Goal: Transaction & Acquisition: Purchase product/service

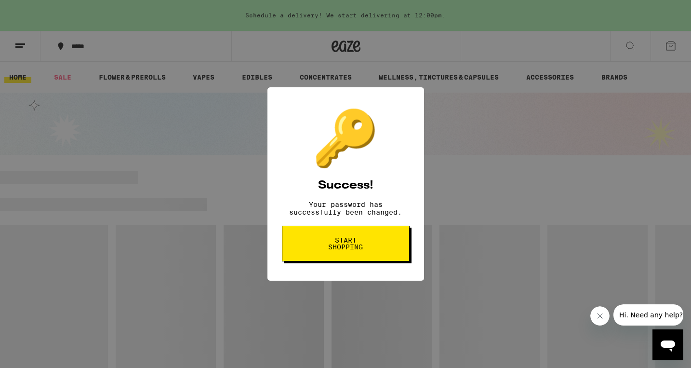
click at [347, 250] on span "Start shopping" at bounding box center [346, 243] width 50 height 13
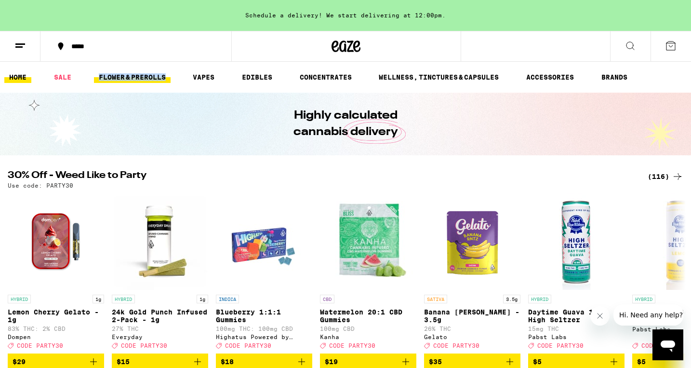
click at [144, 77] on link "FLOWER & PREROLLS" at bounding box center [132, 77] width 77 height 12
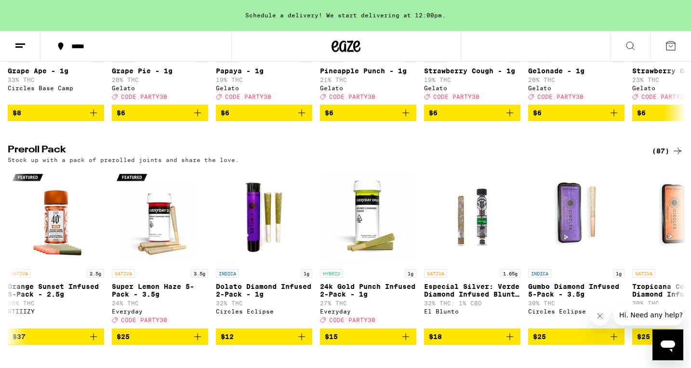
scroll to position [723, 0]
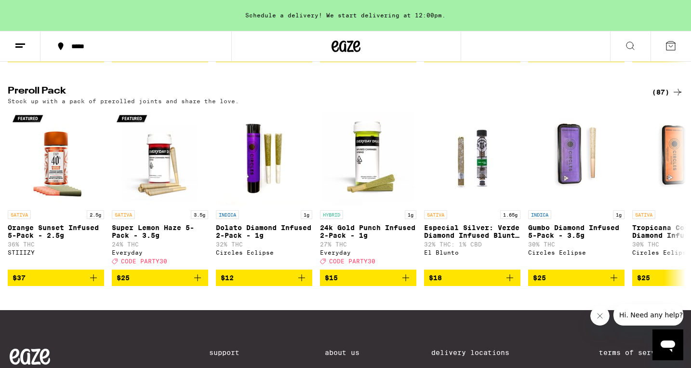
click at [666, 98] on div "(87)" at bounding box center [667, 92] width 31 height 12
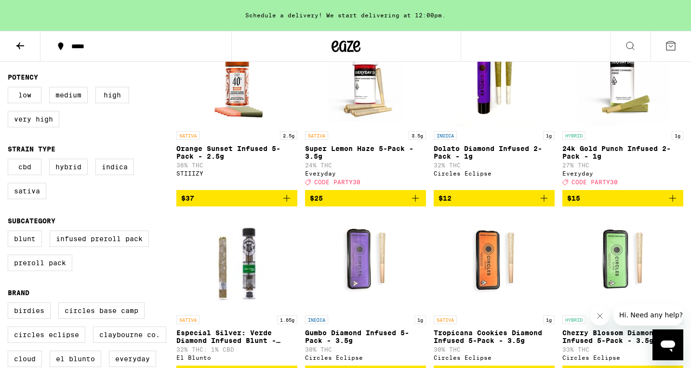
scroll to position [153, 0]
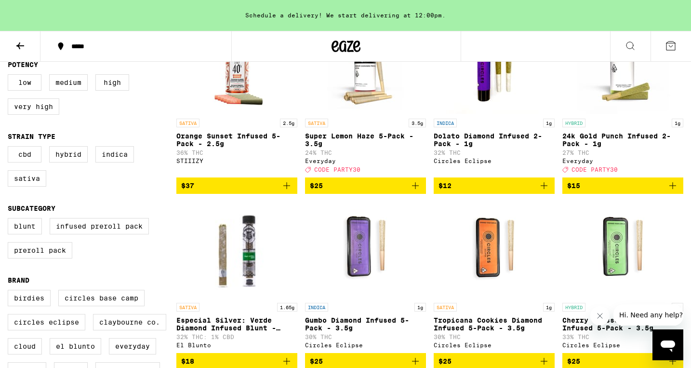
click at [609, 191] on span "$15" at bounding box center [622, 186] width 111 height 12
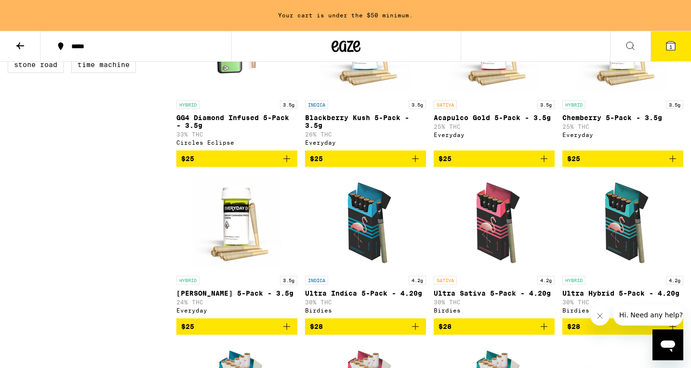
scroll to position [600, 0]
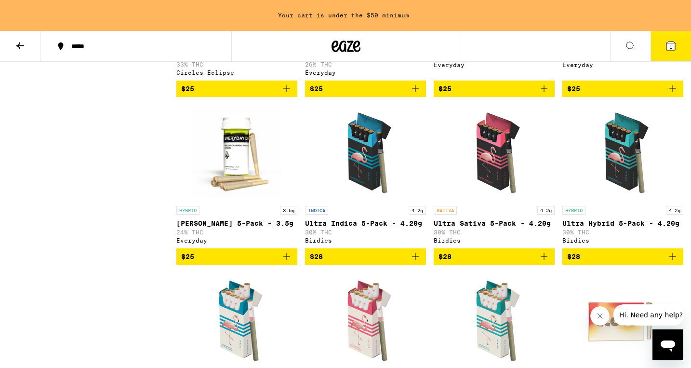
click at [237, 262] on span "$25" at bounding box center [236, 257] width 111 height 12
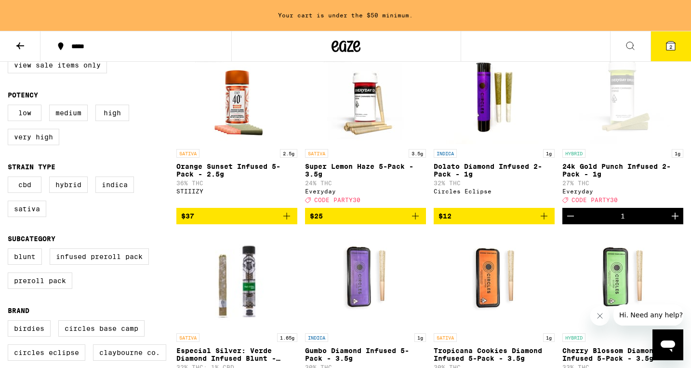
scroll to position [135, 0]
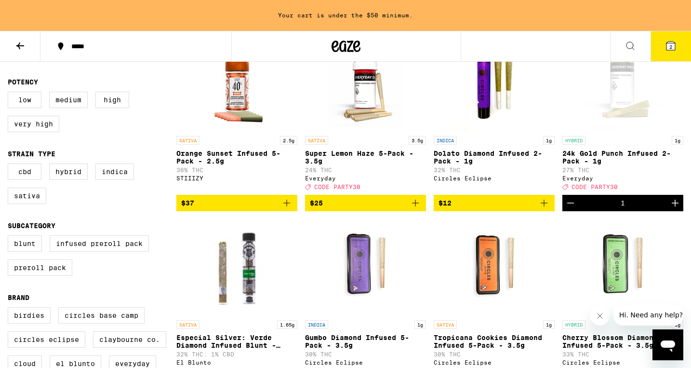
click at [588, 190] on span "CODE PARTY30" at bounding box center [594, 187] width 46 height 6
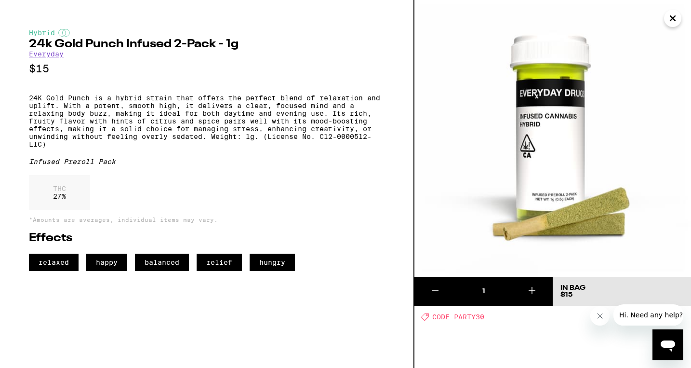
click at [675, 17] on icon "Close" at bounding box center [673, 18] width 12 height 14
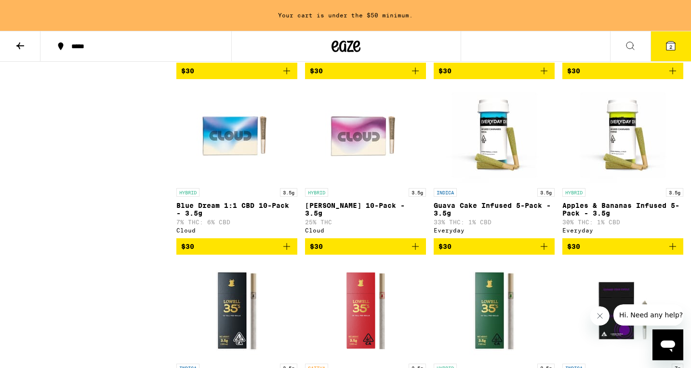
scroll to position [974, 0]
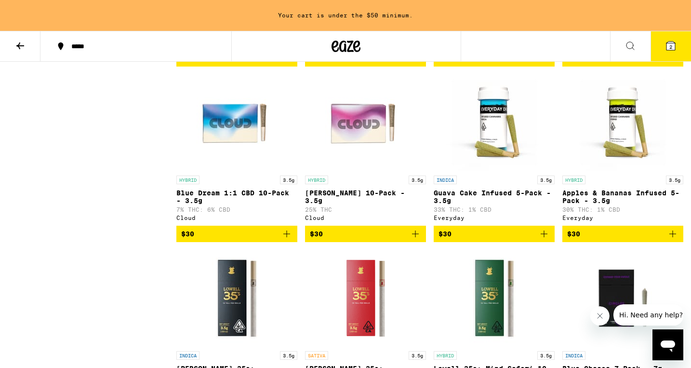
click at [230, 204] on p "Blue Dream 1:1 CBD 10-Pack - 3.5g" at bounding box center [236, 196] width 121 height 15
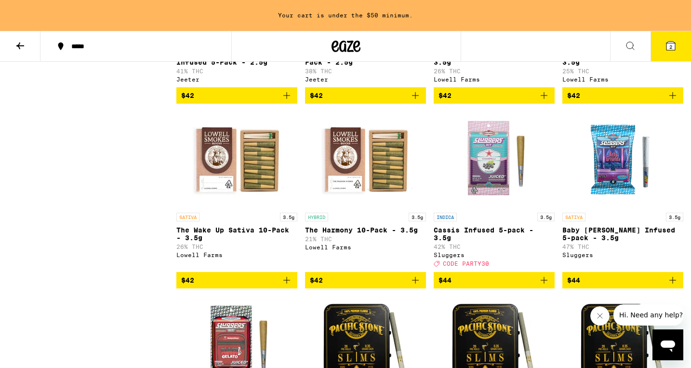
scroll to position [3307, 0]
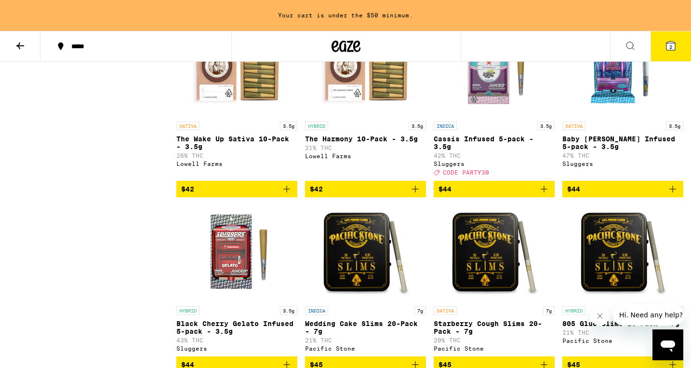
click at [341, 195] on span "$42" at bounding box center [365, 189] width 111 height 12
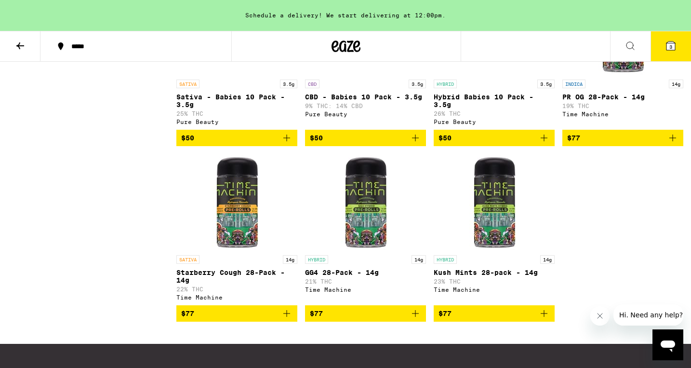
scroll to position [3949, 0]
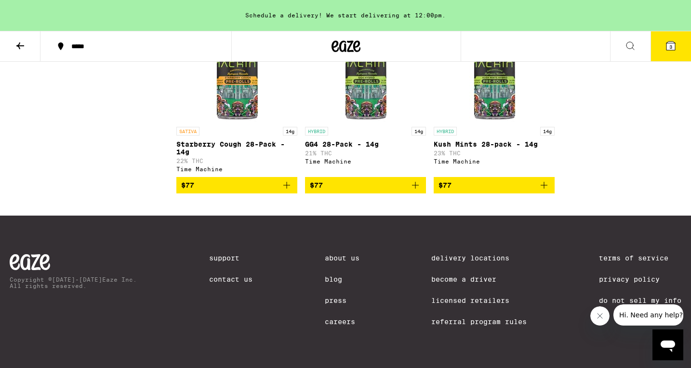
click at [667, 42] on icon at bounding box center [670, 45] width 9 height 9
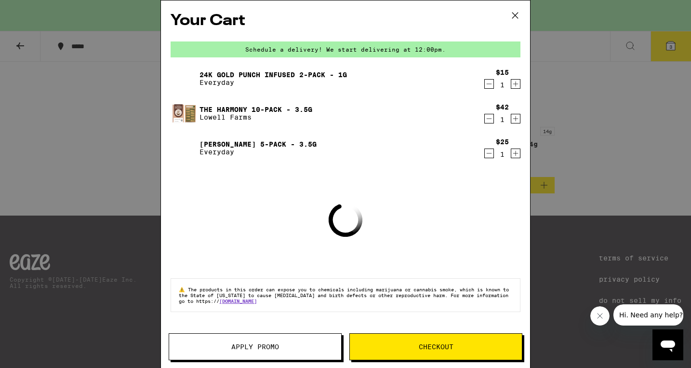
click at [268, 110] on link "The Harmony 10-Pack - 3.5g" at bounding box center [255, 110] width 113 height 8
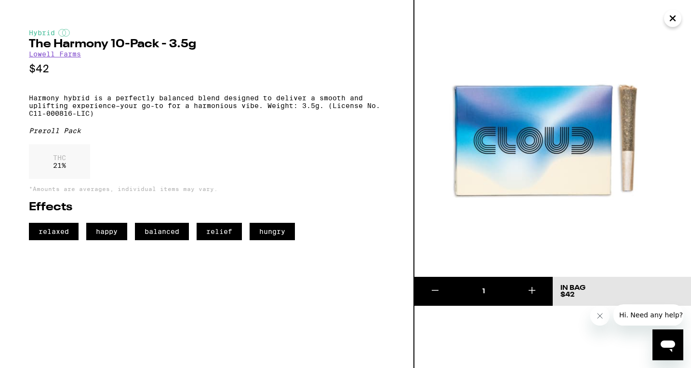
click at [674, 16] on icon "Close" at bounding box center [672, 18] width 5 height 5
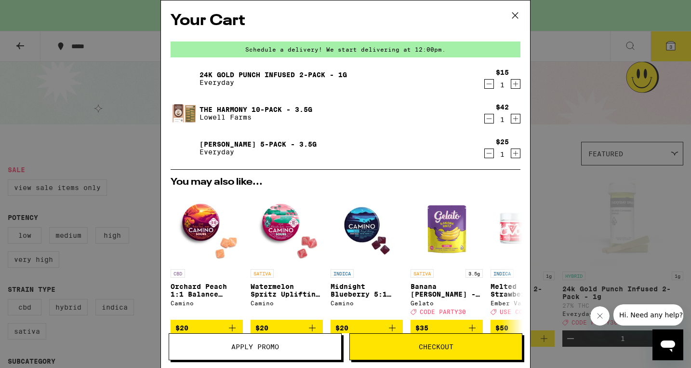
click at [490, 86] on icon "Decrement" at bounding box center [489, 84] width 9 height 12
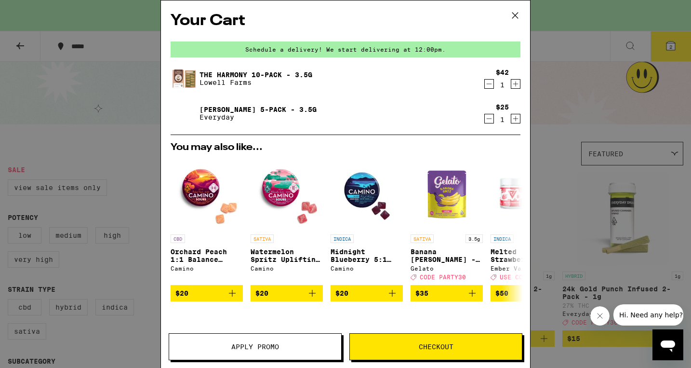
click at [263, 106] on link "[PERSON_NAME] 5-Pack - 3.5g" at bounding box center [257, 110] width 117 height 8
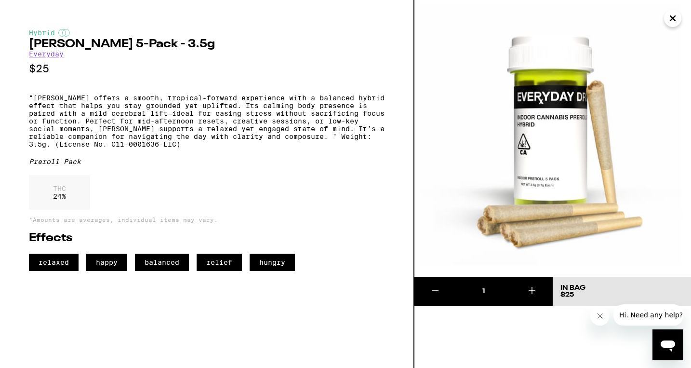
click at [673, 21] on icon "Close" at bounding box center [673, 18] width 12 height 14
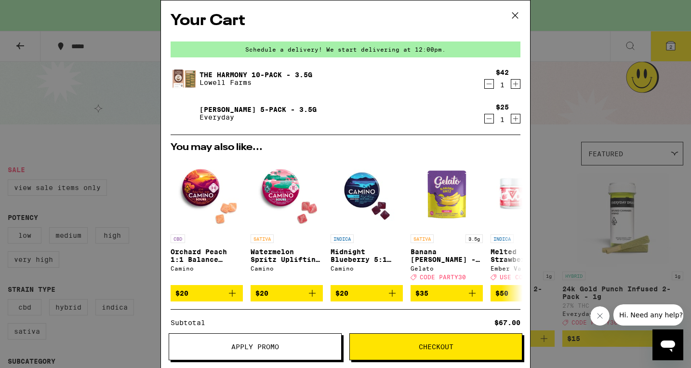
click at [514, 13] on icon at bounding box center [515, 15] width 14 height 14
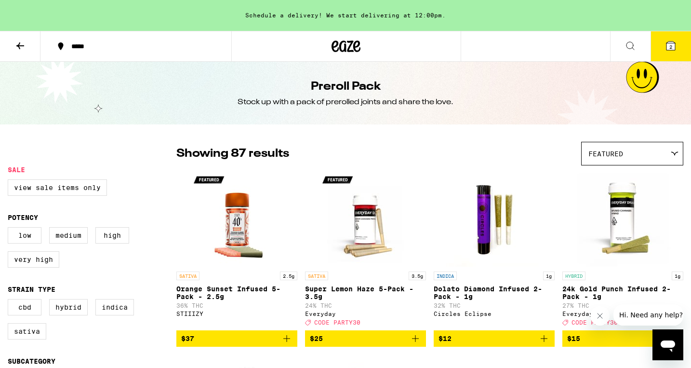
click at [669, 46] on span "2" at bounding box center [670, 47] width 3 height 6
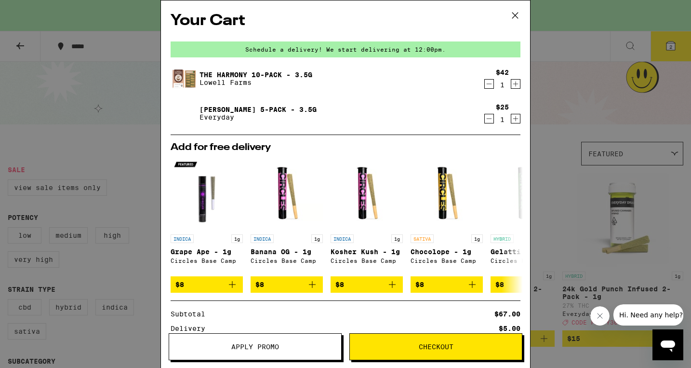
click at [483, 85] on div "$42 1" at bounding box center [502, 78] width 38 height 20
click at [487, 84] on icon "Decrement" at bounding box center [489, 84] width 5 height 0
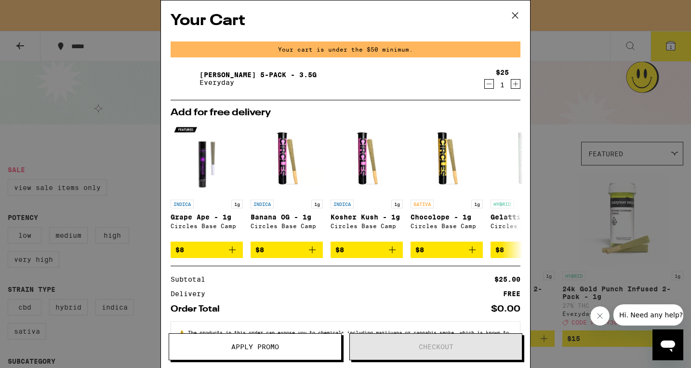
click at [256, 72] on link "[PERSON_NAME] 5-Pack - 3.5g" at bounding box center [257, 75] width 117 height 8
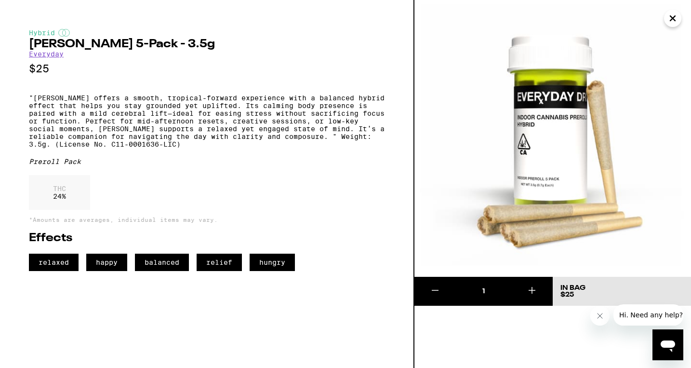
click at [52, 56] on link "Everyday" at bounding box center [46, 54] width 35 height 8
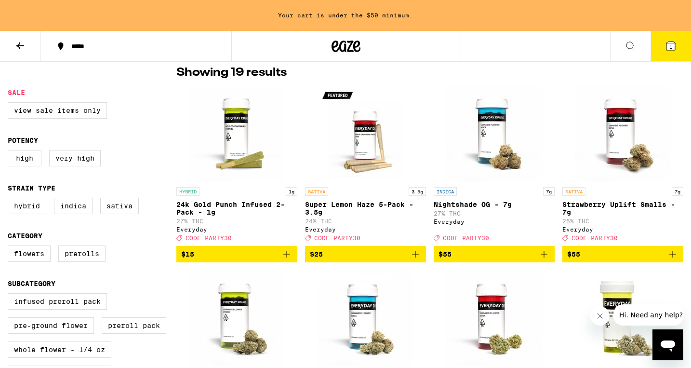
scroll to position [259, 0]
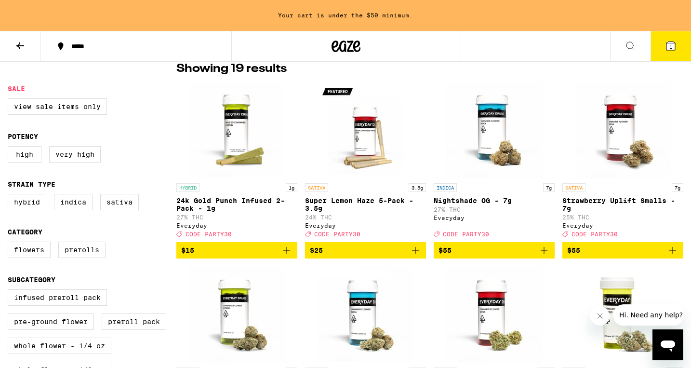
click at [289, 254] on icon "Add to bag" at bounding box center [287, 250] width 12 height 12
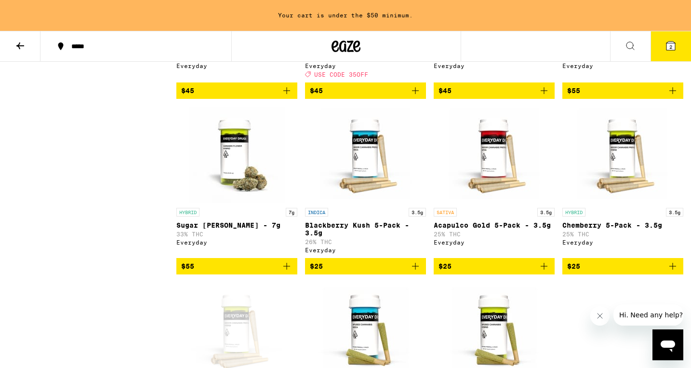
scroll to position [773, 0]
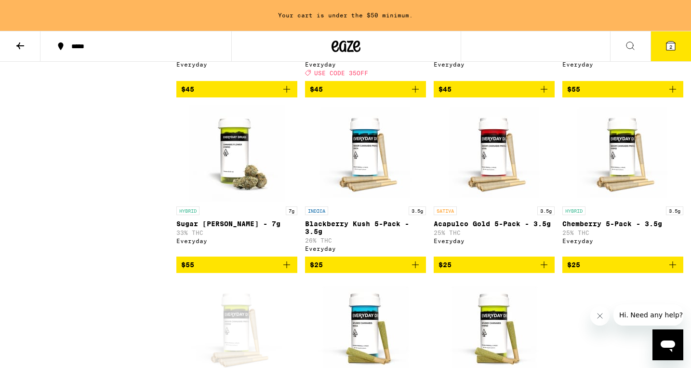
click at [21, 46] on icon at bounding box center [20, 46] width 12 height 12
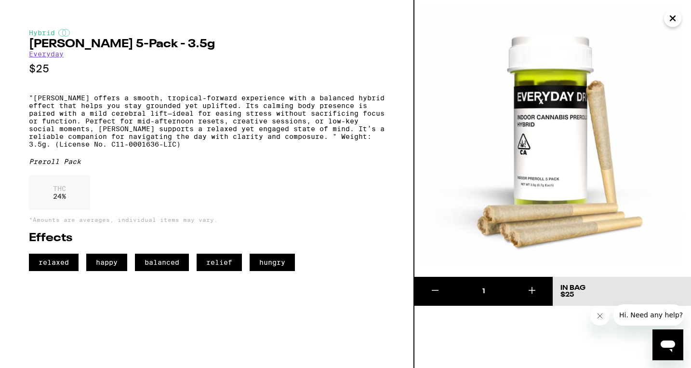
click at [674, 22] on icon "Close" at bounding box center [673, 18] width 12 height 14
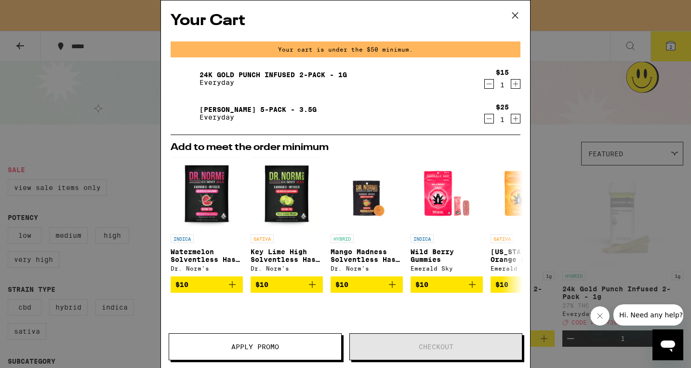
click at [516, 13] on icon at bounding box center [515, 15] width 14 height 14
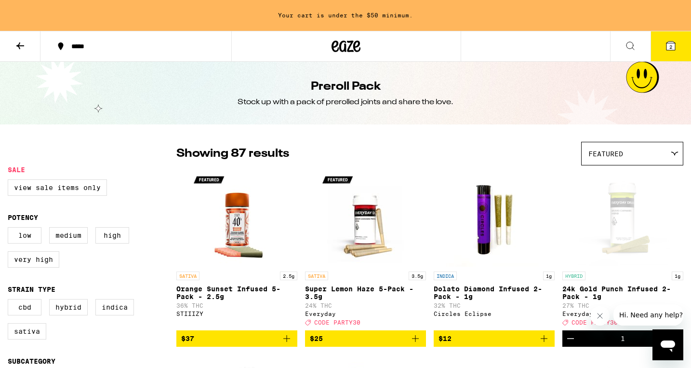
click at [13, 40] on button at bounding box center [20, 46] width 40 height 30
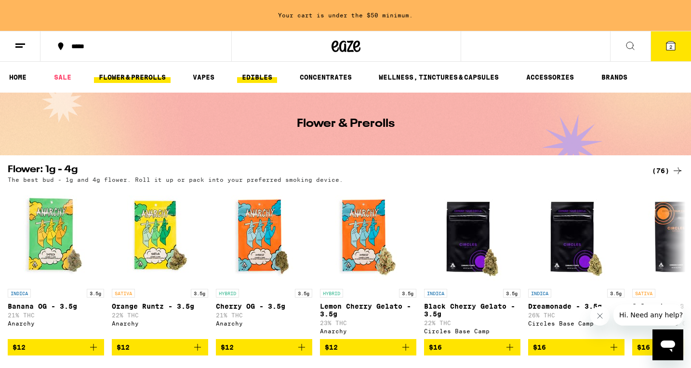
click at [259, 79] on link "EDIBLES" at bounding box center [257, 77] width 40 height 12
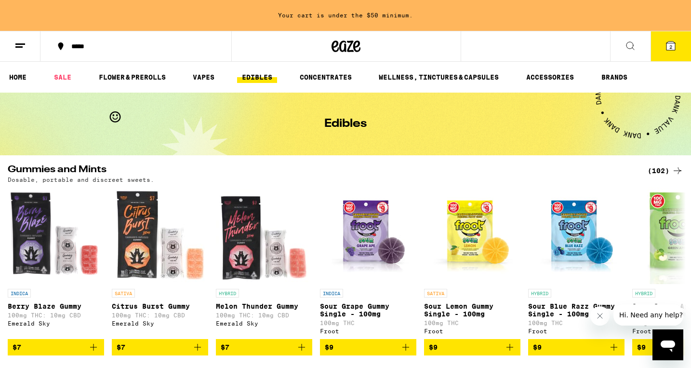
click at [253, 78] on link "EDIBLES" at bounding box center [257, 77] width 40 height 12
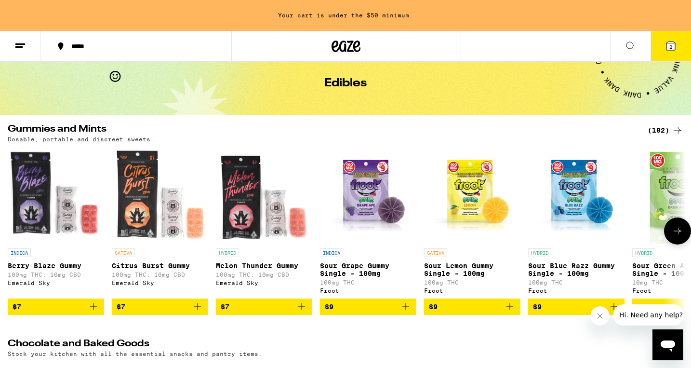
scroll to position [43, 0]
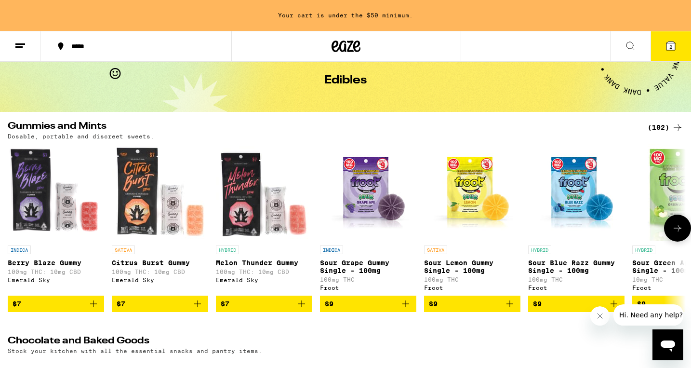
click at [674, 230] on icon at bounding box center [678, 228] width 12 height 12
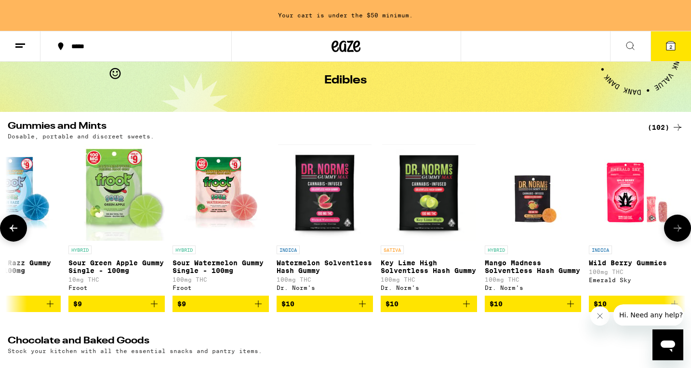
scroll to position [0, 570]
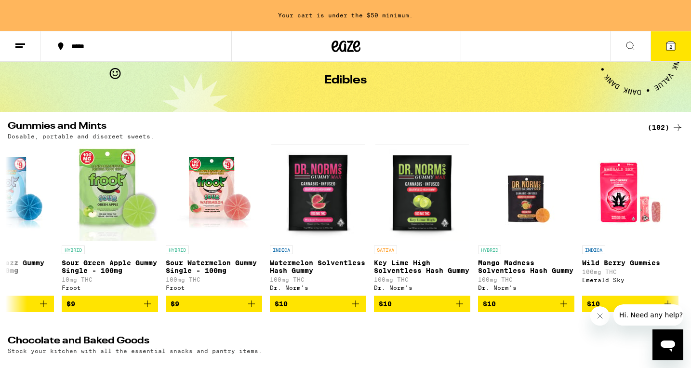
click at [660, 124] on div "(102)" at bounding box center [665, 127] width 36 height 12
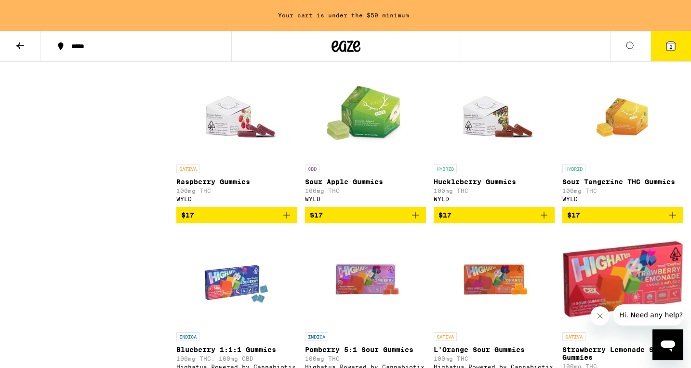
scroll to position [1708, 0]
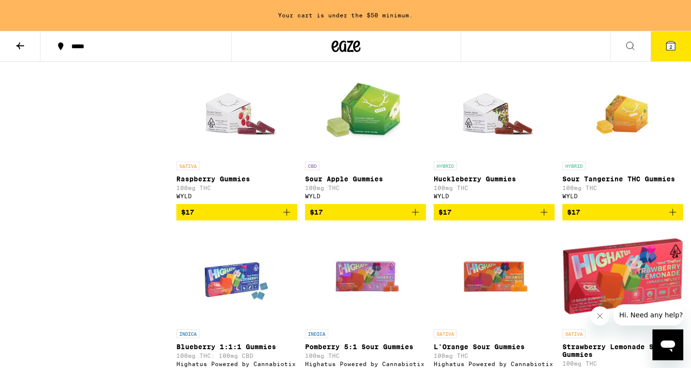
click at [546, 218] on icon "Add to bag" at bounding box center [544, 212] width 12 height 12
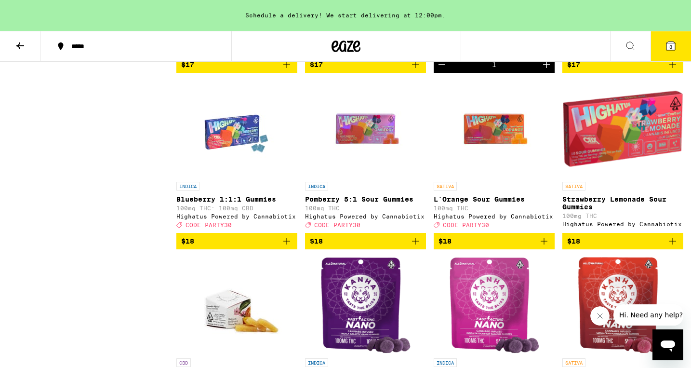
scroll to position [1856, 0]
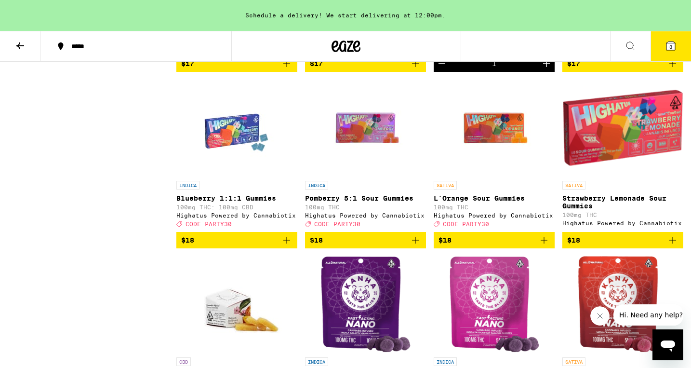
click at [679, 41] on button "3" at bounding box center [670, 46] width 40 height 30
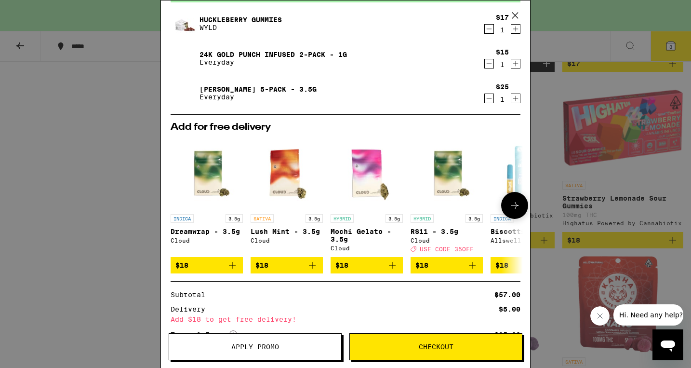
scroll to position [136, 0]
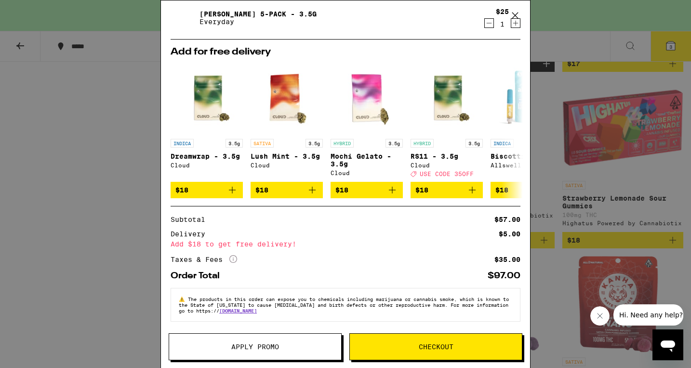
click at [515, 17] on icon at bounding box center [515, 15] width 14 height 14
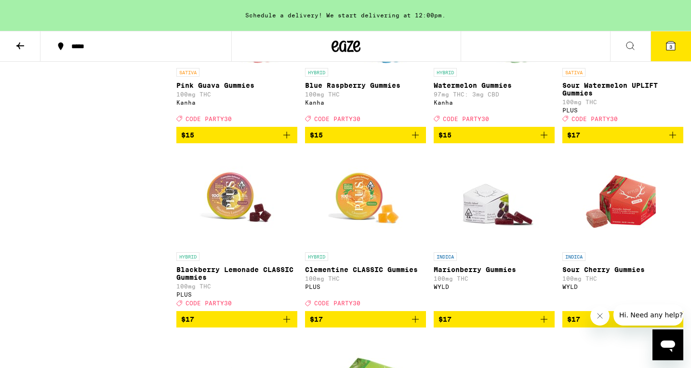
scroll to position [1217, 0]
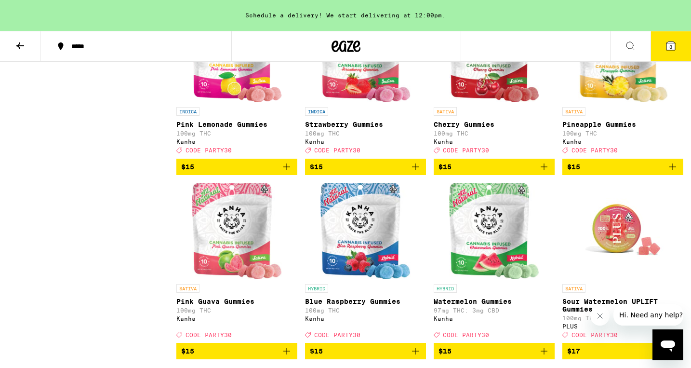
click at [668, 41] on icon at bounding box center [671, 46] width 12 height 12
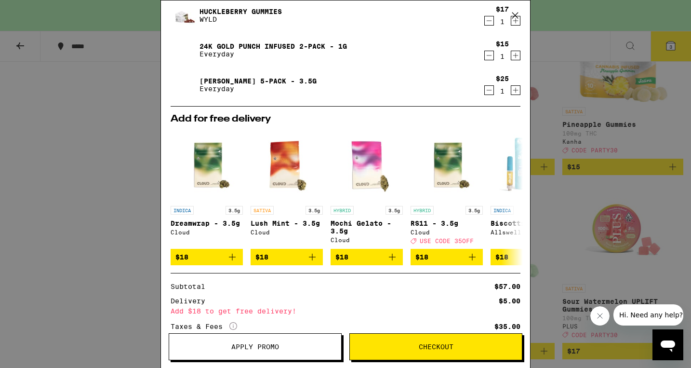
scroll to position [136, 0]
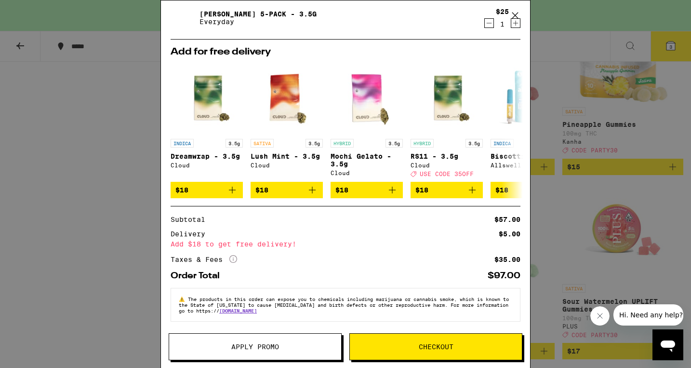
click at [442, 343] on span "Checkout" at bounding box center [436, 346] width 35 height 7
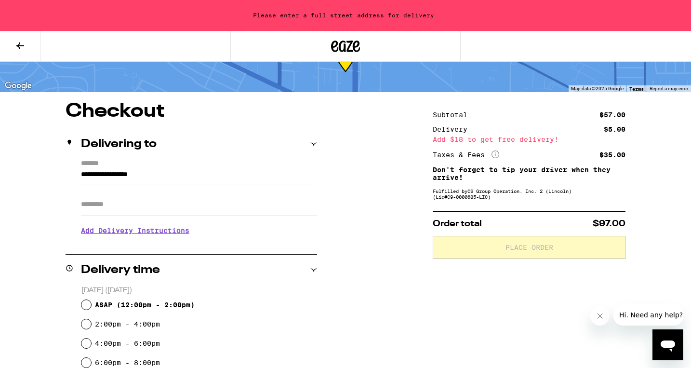
scroll to position [48, 0]
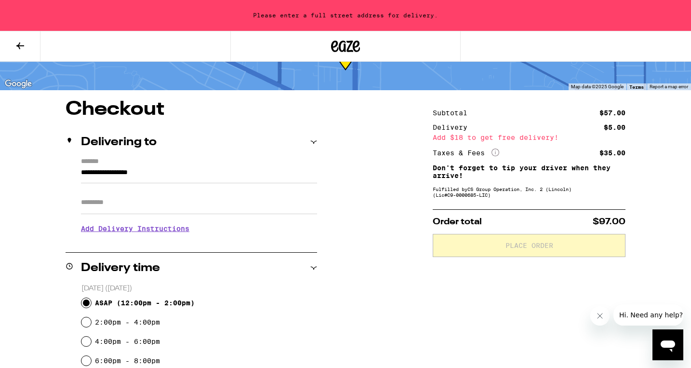
click at [86, 301] on input "ASAP ( 12:00pm - 2:00pm )" at bounding box center [86, 303] width 10 height 10
radio input "true"
click at [123, 203] on input "Apt/Suite" at bounding box center [199, 202] width 236 height 23
click at [155, 173] on input "**********" at bounding box center [199, 175] width 236 height 16
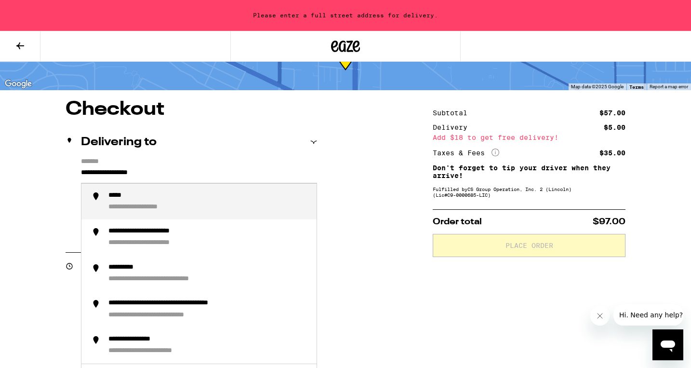
drag, startPoint x: 170, startPoint y: 170, endPoint x: 44, endPoint y: 170, distance: 125.7
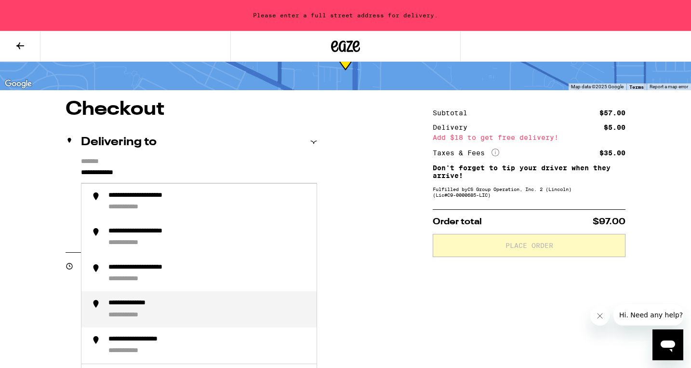
click at [119, 307] on div "**********" at bounding box center [141, 303] width 66 height 9
type input "**********"
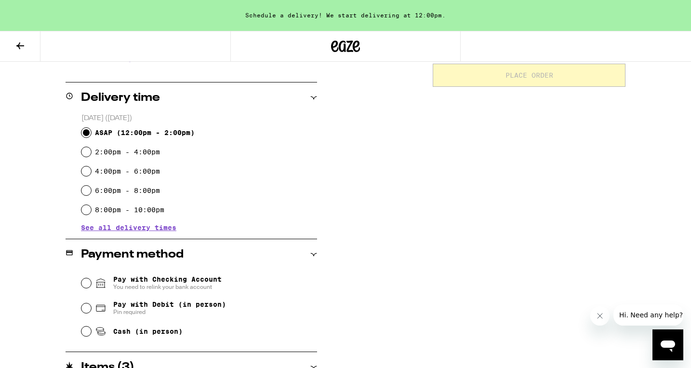
scroll to position [278, 0]
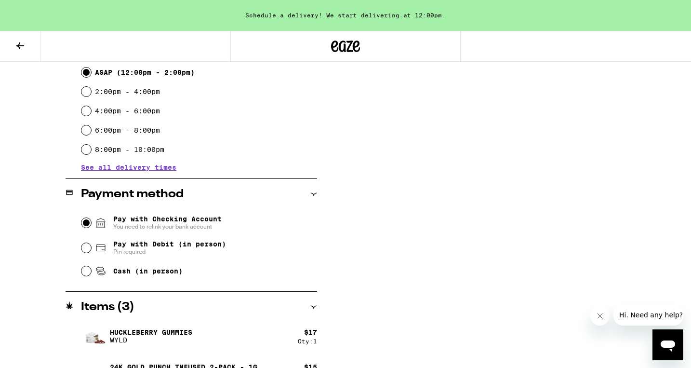
click at [88, 221] on input "Pay with Checking Account You need to relink your bank account" at bounding box center [86, 223] width 10 height 10
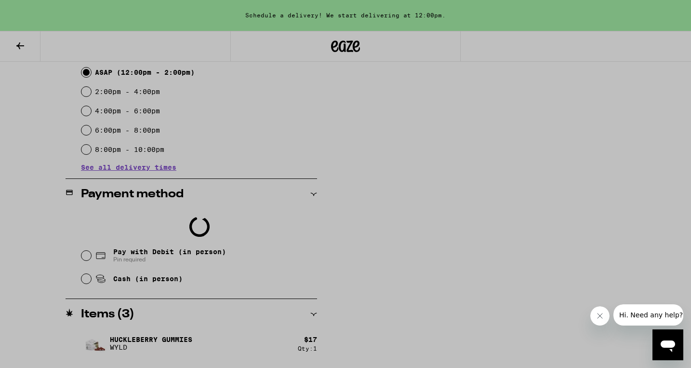
scroll to position [11, 0]
click at [528, 134] on div at bounding box center [345, 184] width 691 height 368
